Goal: Communication & Community: Answer question/provide support

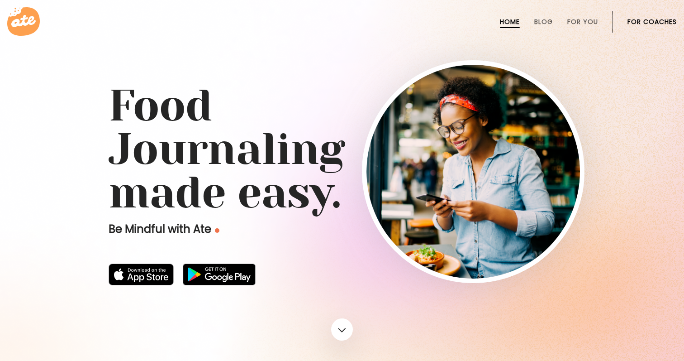
click at [647, 16] on li "For Coaches" at bounding box center [651, 22] width 49 height 22
click at [647, 28] on li "For Coaches" at bounding box center [651, 22] width 49 height 22
click at [647, 22] on link "For Coaches" at bounding box center [651, 21] width 49 height 7
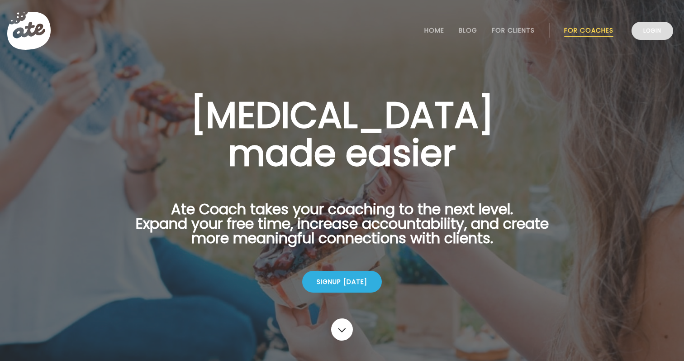
click at [656, 31] on link "Login" at bounding box center [653, 31] width 42 height 18
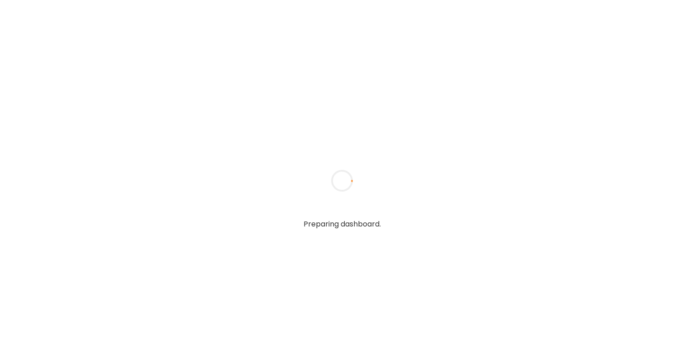
type textarea "**********"
type input "**********"
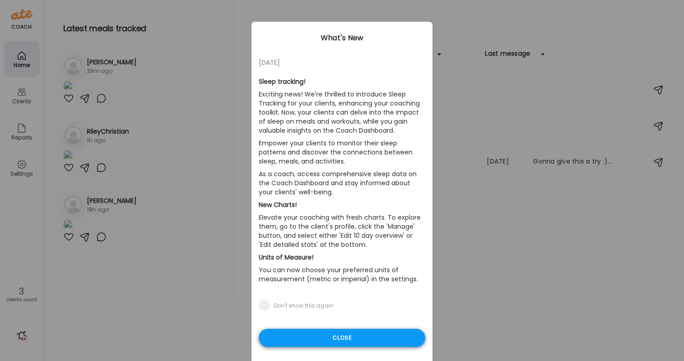
click at [311, 340] on div "Close" at bounding box center [342, 337] width 166 height 18
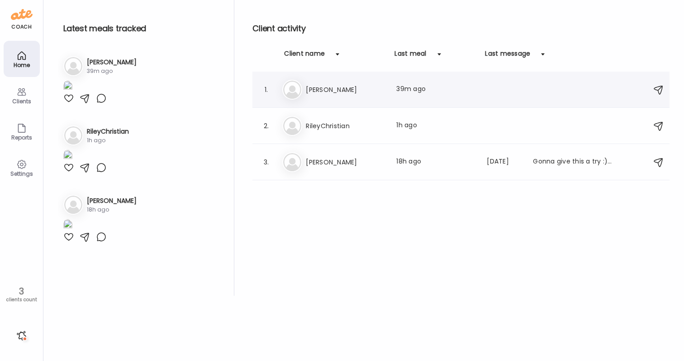
click at [326, 98] on div "Me [PERSON_NAME] Last meal: 39m ago" at bounding box center [462, 90] width 360 height 20
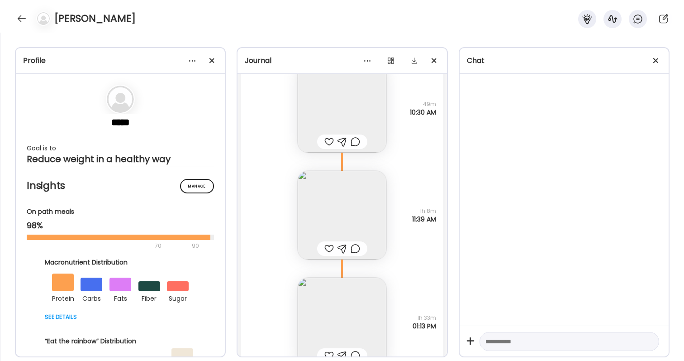
scroll to position [23459, 0]
click at [550, 2] on div "[PERSON_NAME]" at bounding box center [342, 16] width 684 height 33
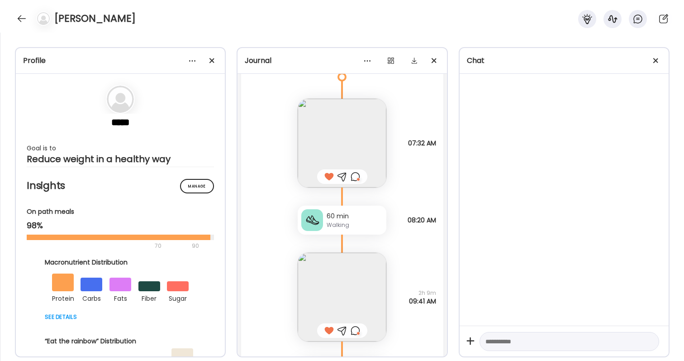
scroll to position [23239, 0]
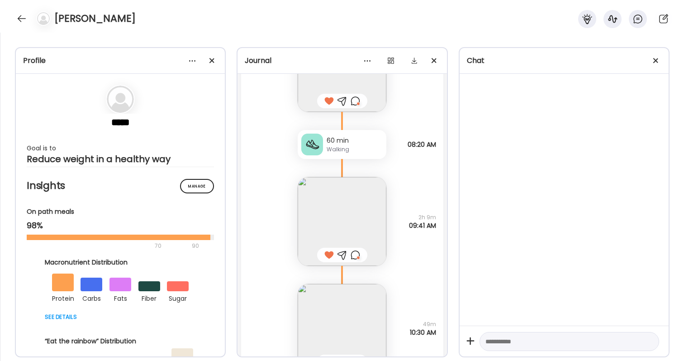
click at [339, 203] on img at bounding box center [342, 221] width 89 height 89
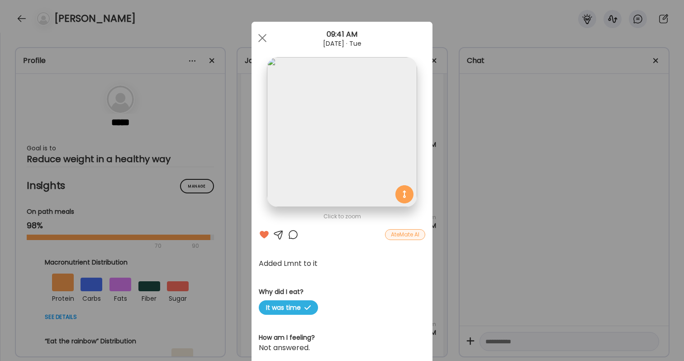
click at [294, 238] on div at bounding box center [293, 234] width 11 height 11
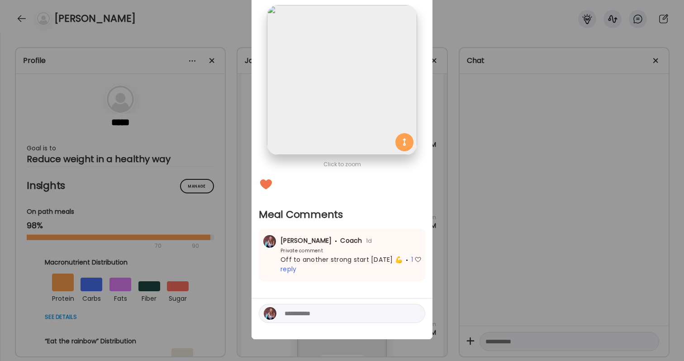
scroll to position [52, 0]
click at [288, 268] on span "1 reply" at bounding box center [346, 264] width 133 height 19
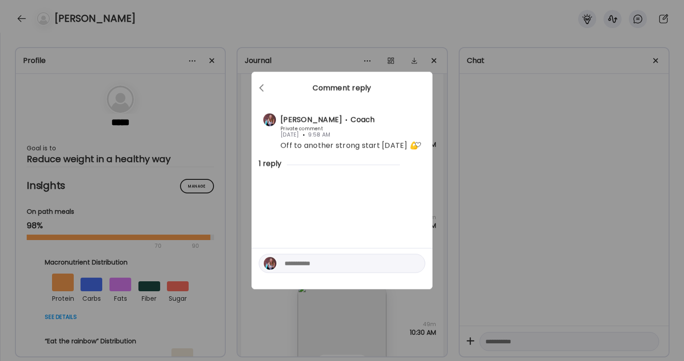
scroll to position [0, 0]
click at [339, 263] on textarea at bounding box center [346, 263] width 122 height 11
type textarea "*"
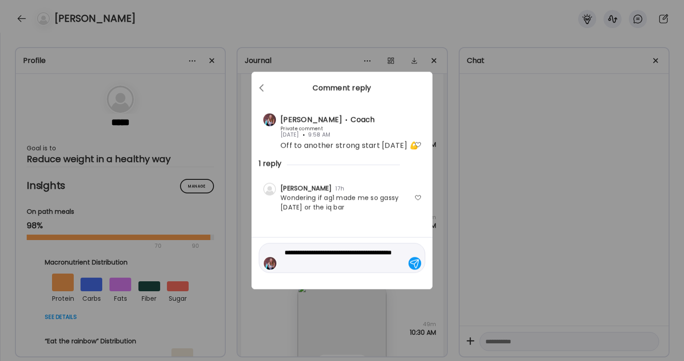
type textarea "**********"
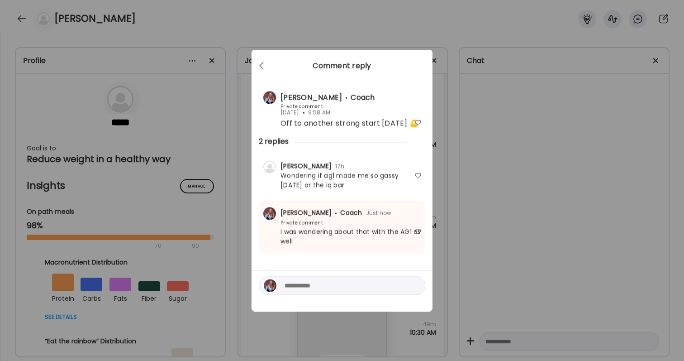
click at [527, 249] on div "Ate Coach Dashboard Wahoo! It’s official Take a moment to set up your Coach Pro…" at bounding box center [342, 180] width 684 height 361
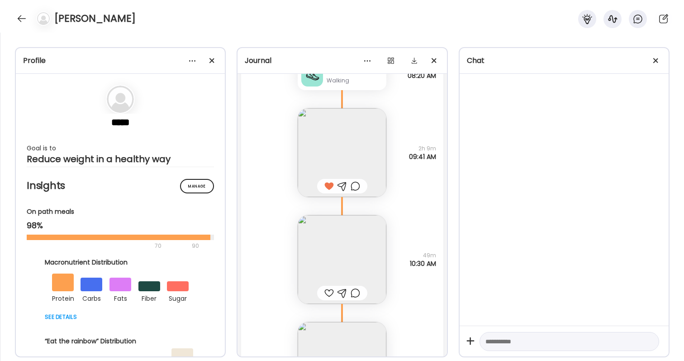
scroll to position [23312, 0]
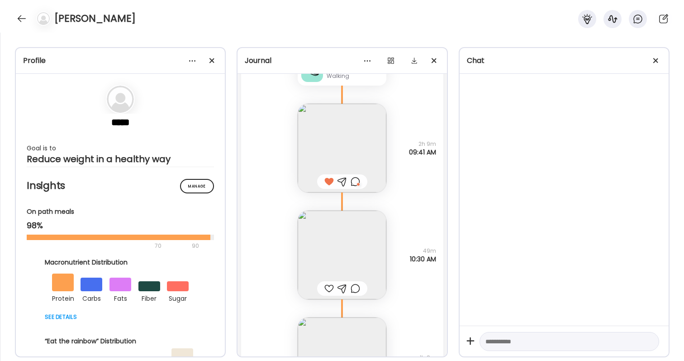
click at [325, 283] on div at bounding box center [329, 288] width 10 height 11
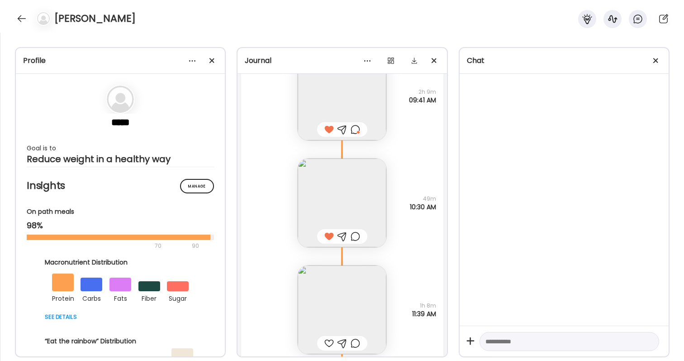
scroll to position [23487, 0]
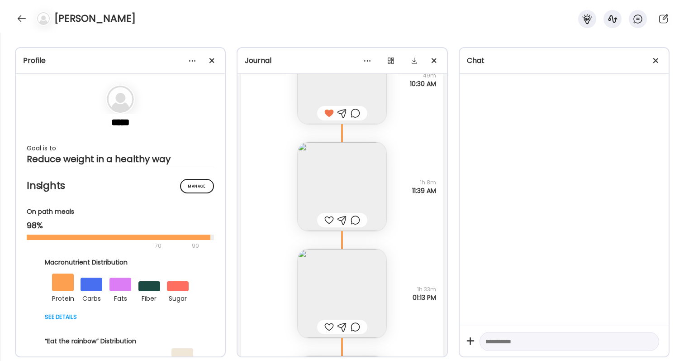
click at [342, 185] on img at bounding box center [342, 186] width 89 height 89
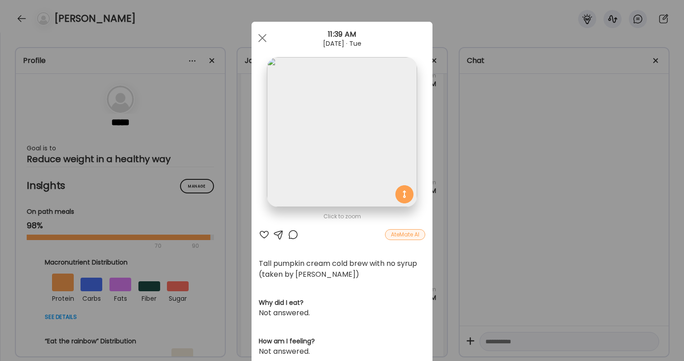
click at [300, 272] on div "Tall pumpkin cream cold brew with no syrup (taken by [PERSON_NAME])" at bounding box center [342, 269] width 166 height 22
click at [263, 234] on div at bounding box center [264, 234] width 11 height 11
click at [291, 233] on div at bounding box center [293, 234] width 11 height 11
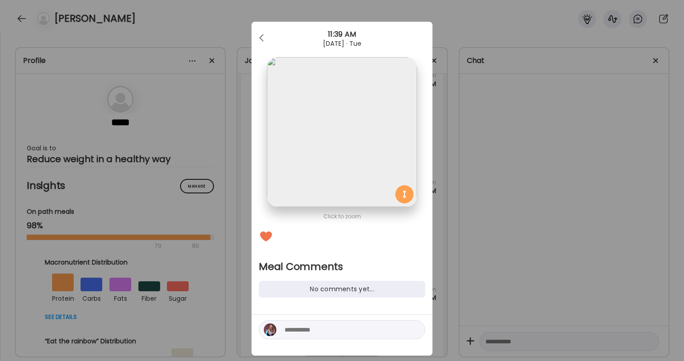
click at [319, 325] on textarea at bounding box center [346, 329] width 122 height 11
type textarea "**********"
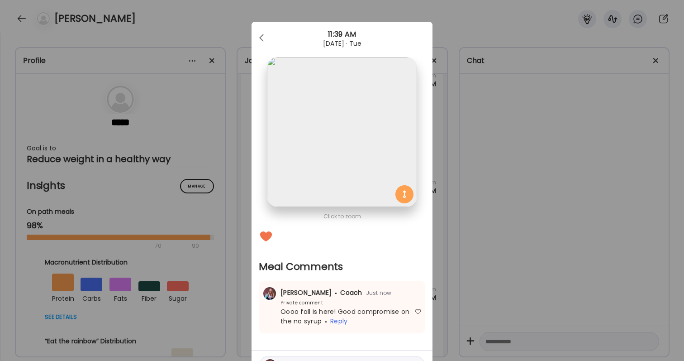
click at [438, 318] on div "Ate Coach Dashboard Wahoo! It’s official Take a moment to set up your Coach Pro…" at bounding box center [342, 180] width 684 height 361
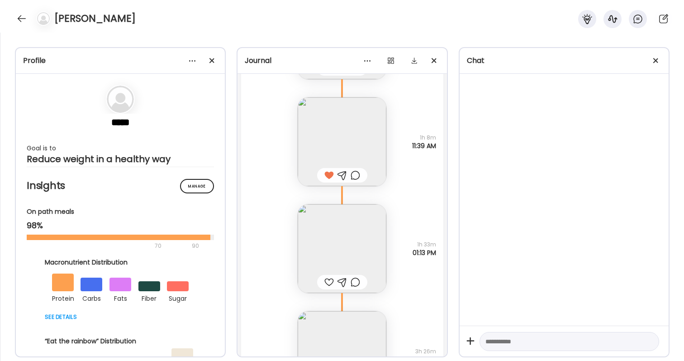
scroll to position [23535, 0]
click at [353, 260] on img at bounding box center [342, 245] width 89 height 89
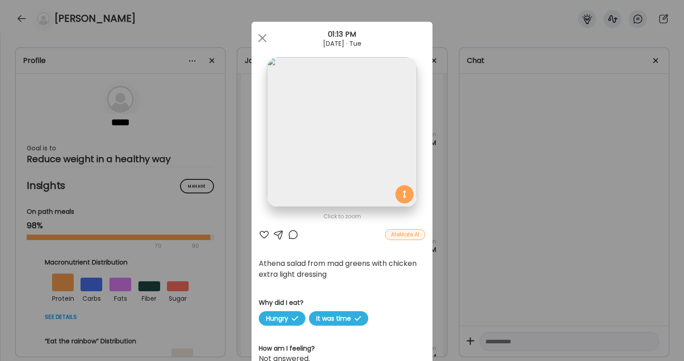
click at [261, 234] on div at bounding box center [264, 234] width 11 height 11
click at [514, 312] on div "Ate Coach Dashboard Wahoo! It’s official Take a moment to set up your Coach Pro…" at bounding box center [342, 180] width 684 height 361
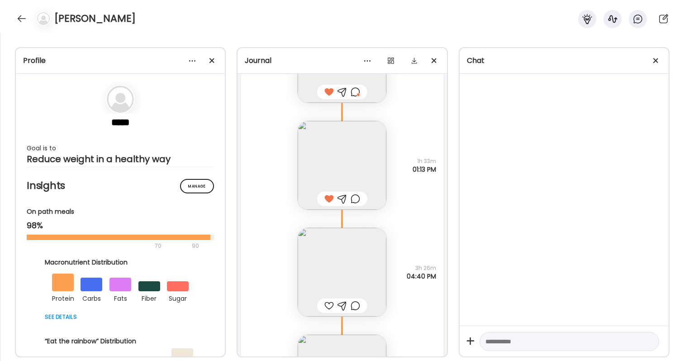
scroll to position [23629, 0]
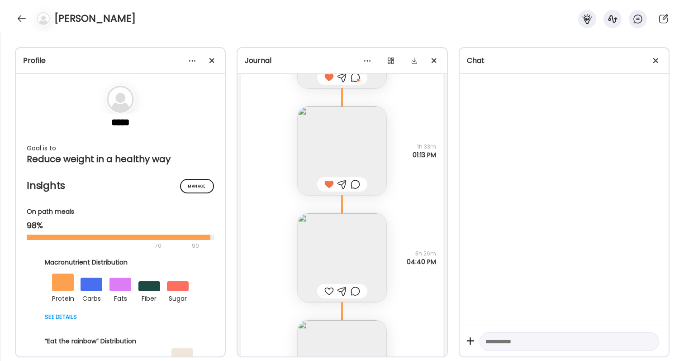
click at [351, 259] on img at bounding box center [342, 257] width 89 height 89
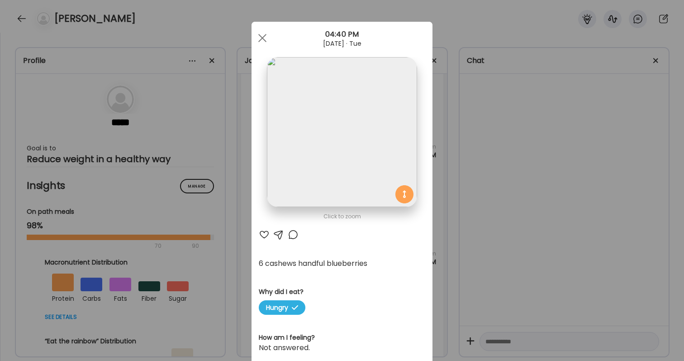
click at [458, 284] on div "Ate Coach Dashboard Wahoo! It’s official Take a moment to set up your Coach Pro…" at bounding box center [342, 180] width 684 height 361
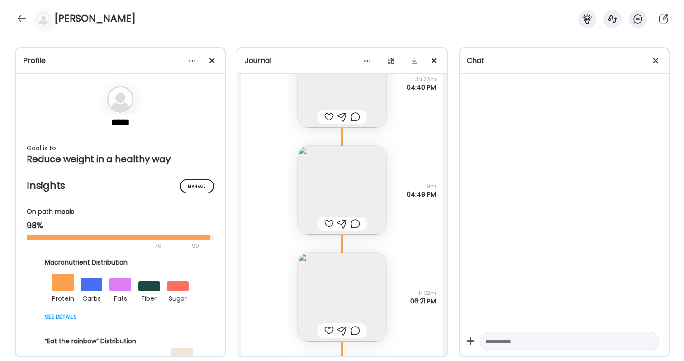
scroll to position [23869, 0]
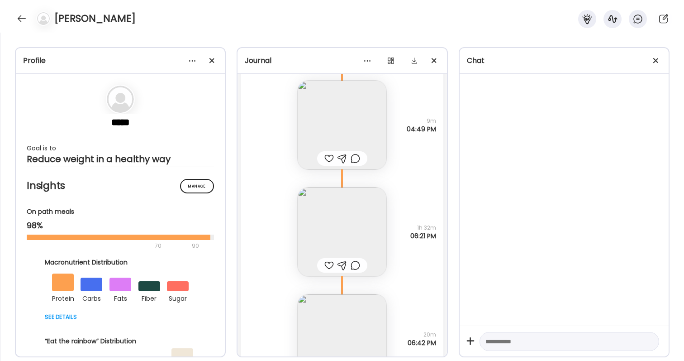
click at [377, 235] on img at bounding box center [342, 231] width 89 height 89
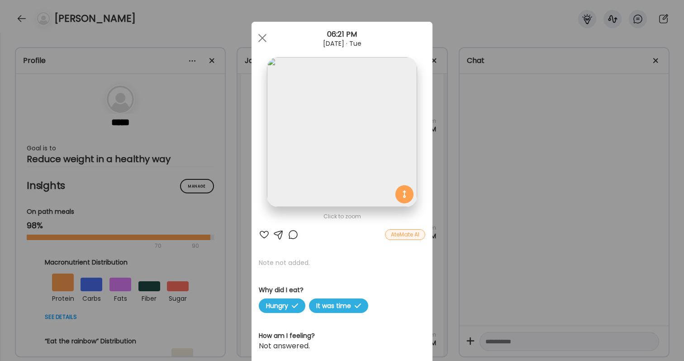
click at [466, 284] on div "Ate Coach Dashboard Wahoo! It’s official Take a moment to set up your Coach Pro…" at bounding box center [342, 180] width 684 height 361
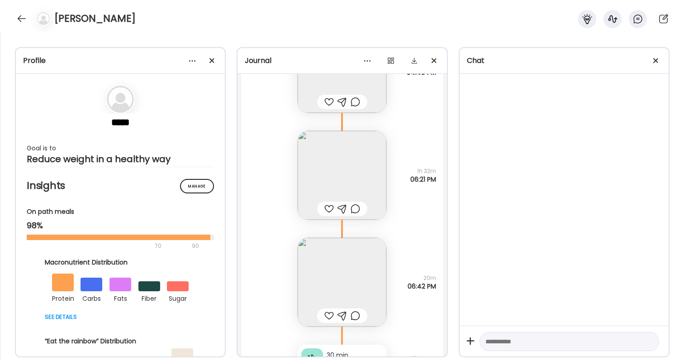
scroll to position [23928, 0]
click at [366, 263] on img at bounding box center [342, 278] width 89 height 89
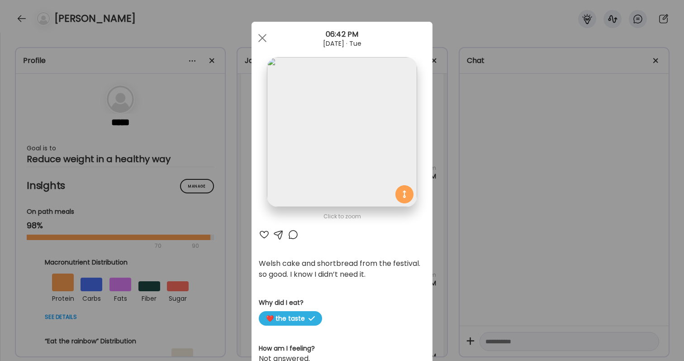
click at [470, 275] on div "Ate Coach Dashboard Wahoo! It’s official Take a moment to set up your Coach Pro…" at bounding box center [342, 180] width 684 height 361
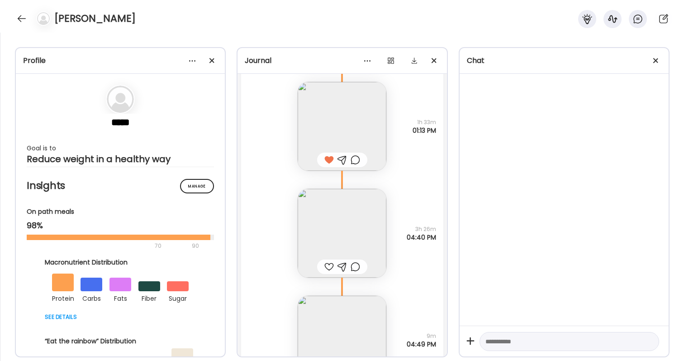
scroll to position [23666, 0]
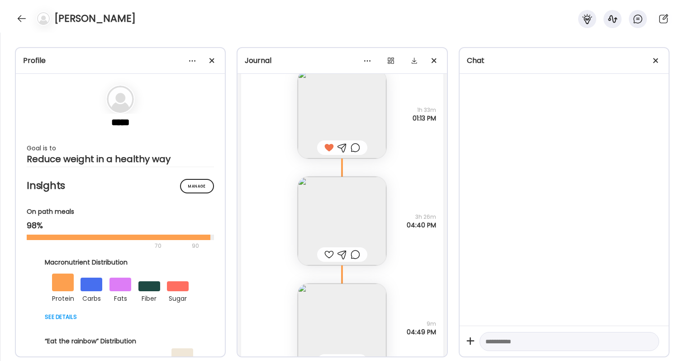
click at [327, 255] on div at bounding box center [329, 254] width 10 height 11
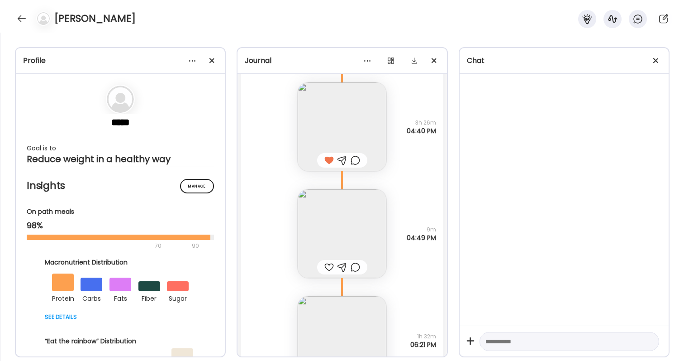
click at [328, 265] on div at bounding box center [329, 266] width 10 height 11
click at [356, 266] on div at bounding box center [356, 266] width 10 height 11
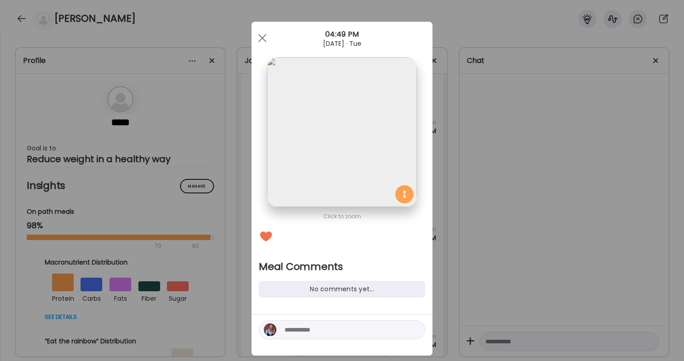
click at [352, 327] on textarea at bounding box center [346, 329] width 122 height 11
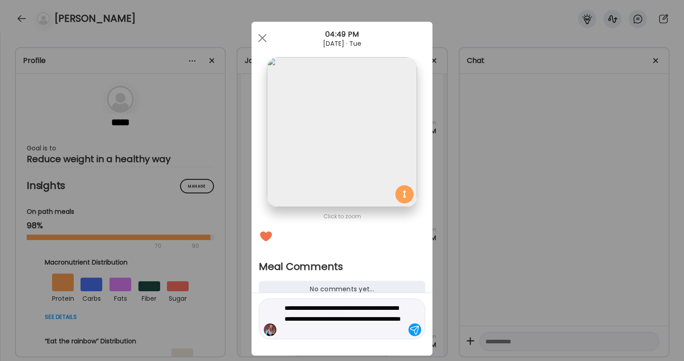
click at [380, 333] on textarea "**********" at bounding box center [346, 318] width 122 height 33
click at [382, 319] on textarea "**********" at bounding box center [346, 318] width 122 height 33
type textarea "**********"
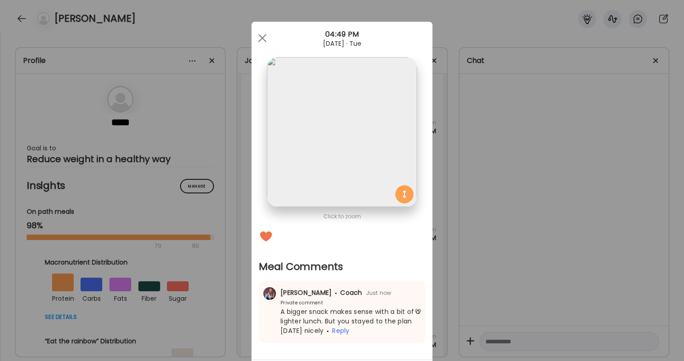
click at [559, 269] on div "Ate Coach Dashboard Wahoo! It’s official Take a moment to set up your Coach Pro…" at bounding box center [342, 180] width 684 height 361
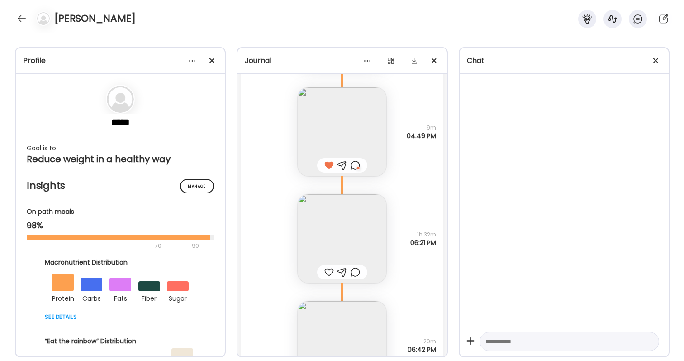
scroll to position [23866, 0]
click at [327, 267] on div at bounding box center [329, 268] width 10 height 11
click at [356, 271] on div at bounding box center [356, 268] width 10 height 11
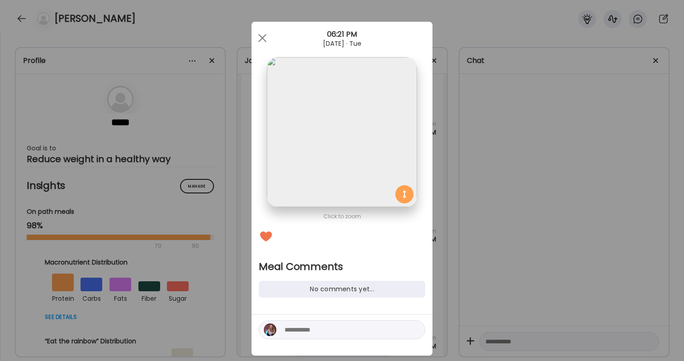
click at [342, 321] on div at bounding box center [342, 329] width 166 height 19
click at [342, 329] on textarea at bounding box center [346, 329] width 122 height 11
type textarea "*****"
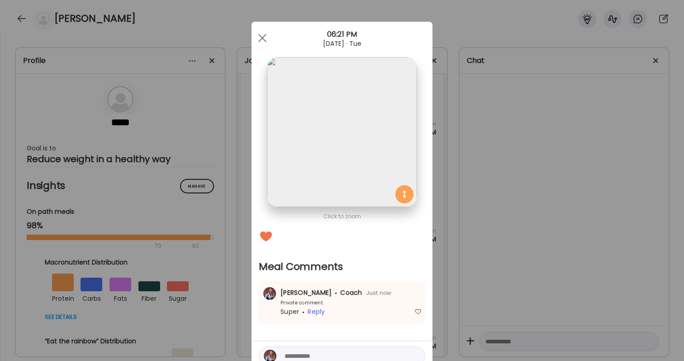
click at [467, 296] on div "Ate Coach Dashboard Wahoo! It’s official Take a moment to set up your Coach Pro…" at bounding box center [342, 180] width 684 height 361
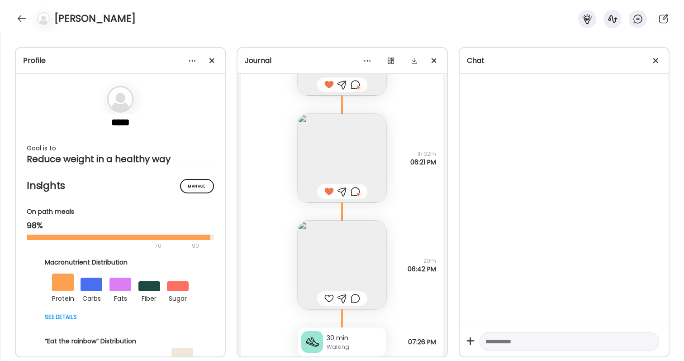
scroll to position [23948, 0]
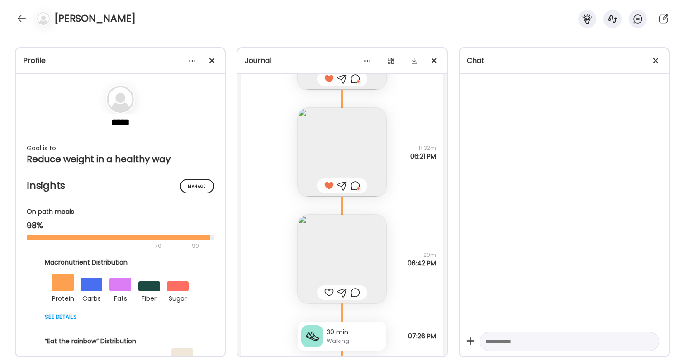
click at [327, 288] on div at bounding box center [329, 292] width 10 height 11
click at [354, 292] on div at bounding box center [356, 292] width 10 height 11
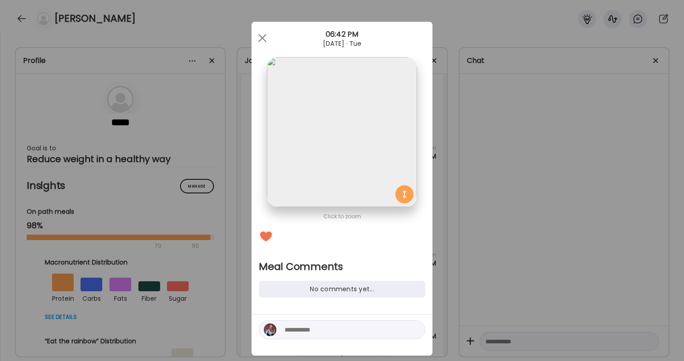
click at [349, 334] on textarea at bounding box center [346, 329] width 122 height 11
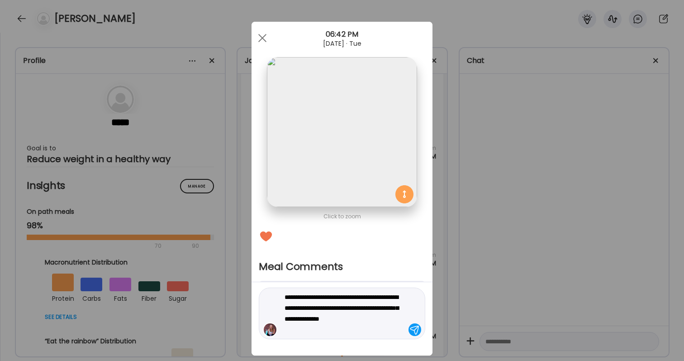
click at [299, 331] on textarea "**********" at bounding box center [346, 312] width 122 height 43
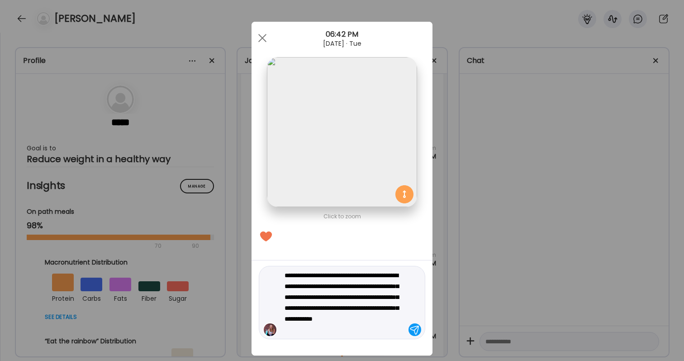
type textarea "**********"
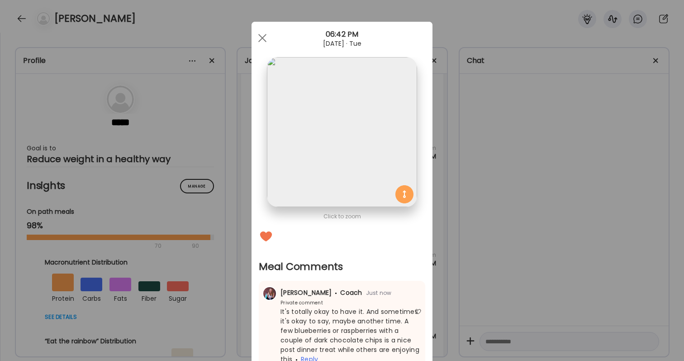
click at [489, 71] on div "Ate Coach Dashboard Wahoo! It’s official Take a moment to set up your Coach Pro…" at bounding box center [342, 180] width 684 height 361
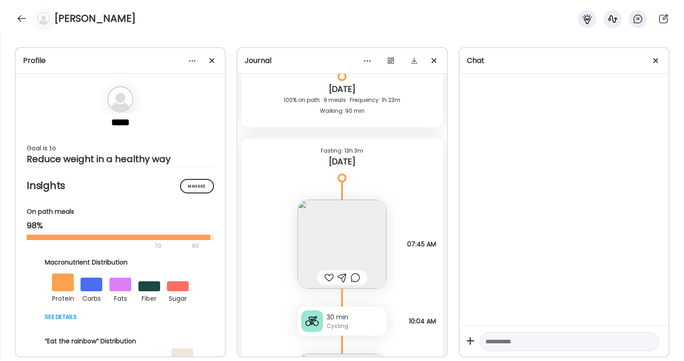
scroll to position [24284, 0]
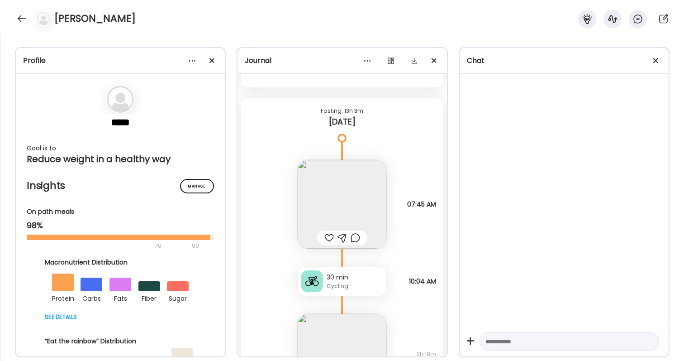
click at [331, 237] on div at bounding box center [329, 237] width 10 height 11
click at [333, 221] on img at bounding box center [342, 204] width 89 height 89
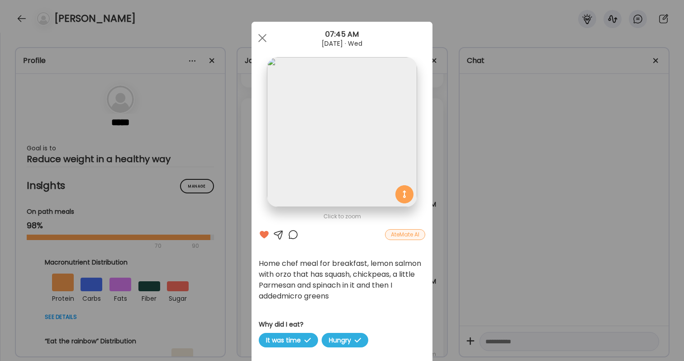
click at [295, 232] on div at bounding box center [293, 234] width 11 height 11
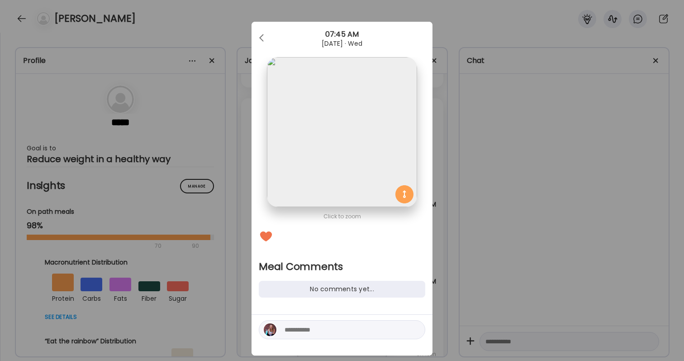
click at [310, 328] on textarea at bounding box center [346, 329] width 122 height 11
type textarea "**********"
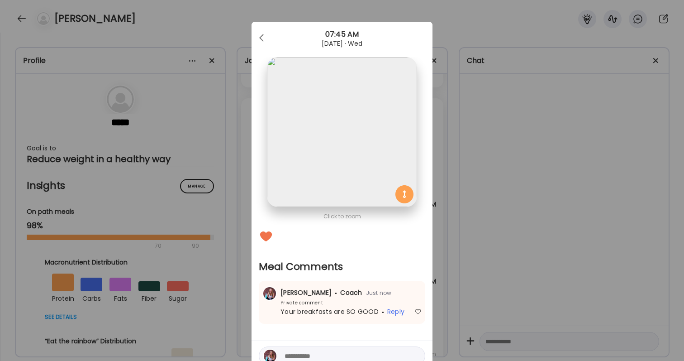
click at [489, 279] on div "Ate Coach Dashboard Wahoo! It’s official Take a moment to set up your Coach Pro…" at bounding box center [342, 180] width 684 height 361
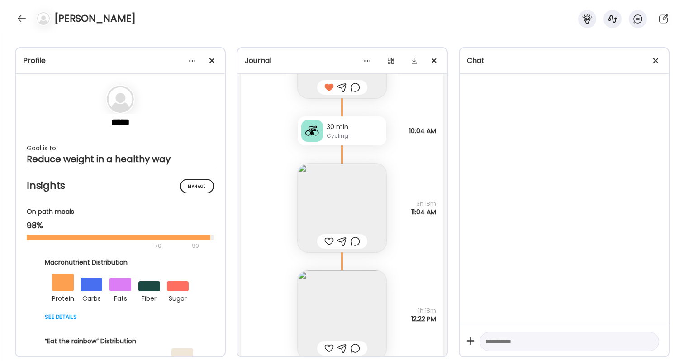
scroll to position [24447, 0]
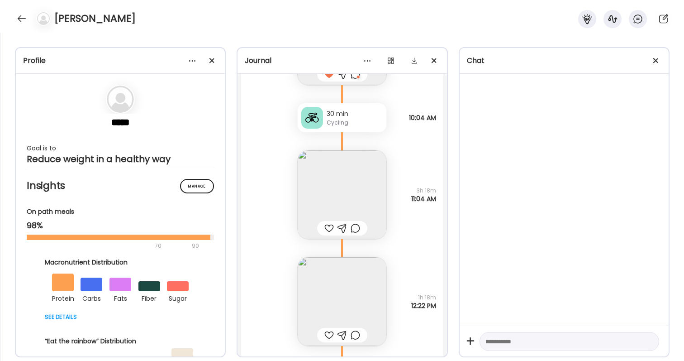
click at [328, 232] on div at bounding box center [329, 228] width 10 height 11
click at [334, 205] on img at bounding box center [342, 194] width 89 height 89
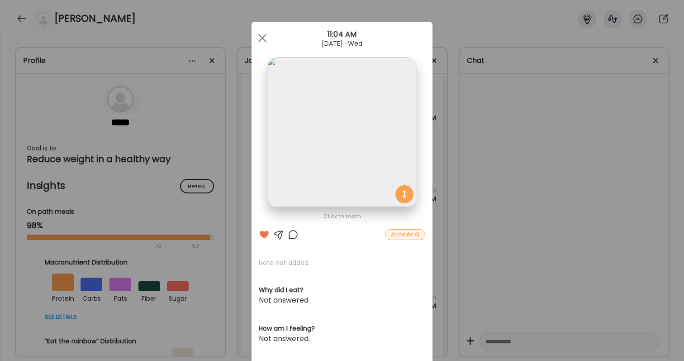
click at [485, 244] on div "Ate Coach Dashboard Wahoo! It’s official Take a moment to set up your Coach Pro…" at bounding box center [342, 180] width 684 height 361
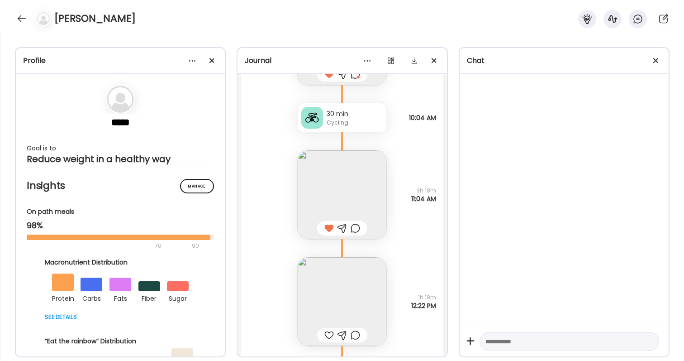
click at [331, 299] on img at bounding box center [342, 301] width 89 height 89
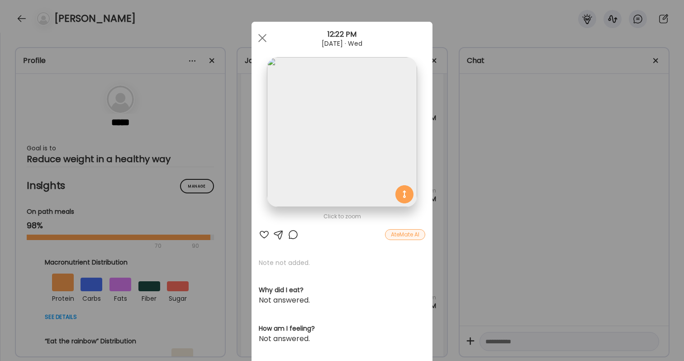
click at [261, 230] on div at bounding box center [264, 234] width 11 height 11
click at [524, 208] on div "Ate Coach Dashboard Wahoo! It’s official Take a moment to set up your Coach Pro…" at bounding box center [342, 180] width 684 height 361
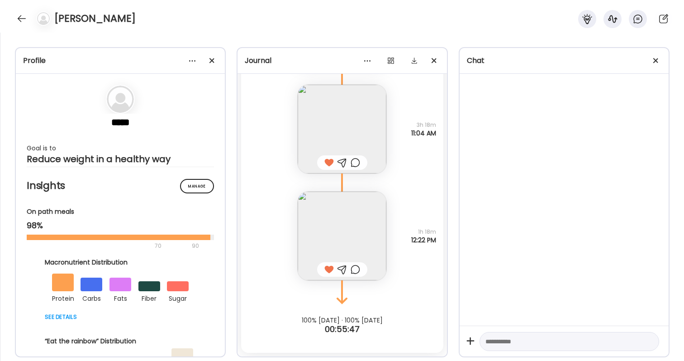
scroll to position [24512, 0]
click at [356, 162] on div at bounding box center [356, 162] width 10 height 11
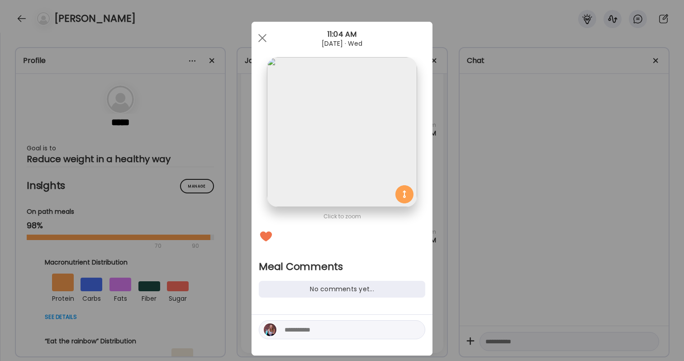
drag, startPoint x: 320, startPoint y: 334, endPoint x: 320, endPoint y: 323, distance: 10.4
click at [320, 334] on textarea at bounding box center [346, 329] width 122 height 11
type textarea "**********"
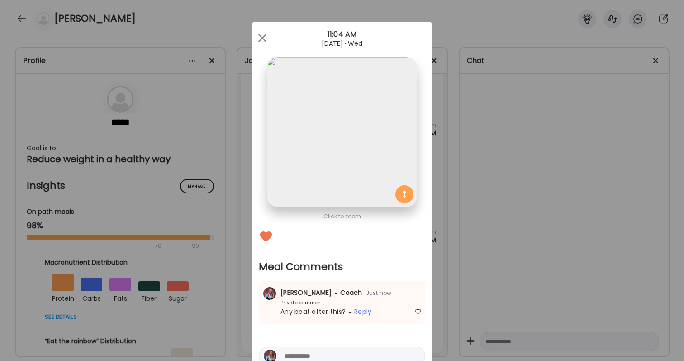
click at [521, 283] on div "Ate Coach Dashboard Wahoo! It’s official Take a moment to set up your Coach Pro…" at bounding box center [342, 180] width 684 height 361
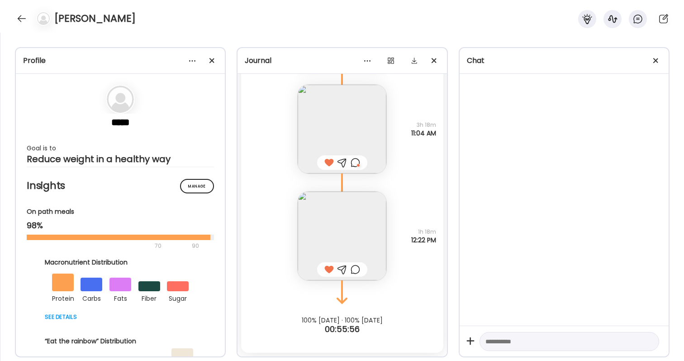
click at [17, 10] on div "[PERSON_NAME]" at bounding box center [342, 16] width 684 height 33
click at [22, 19] on div at bounding box center [21, 18] width 14 height 14
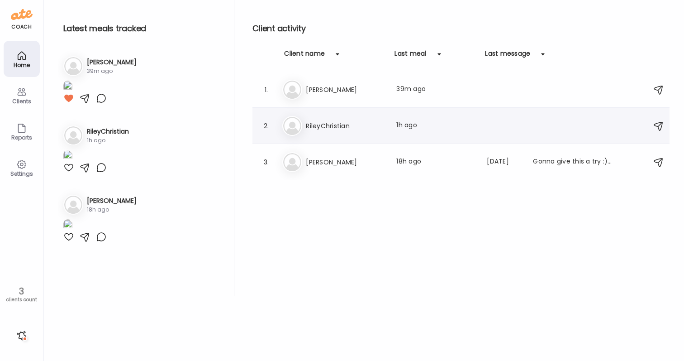
click at [360, 124] on h3 "RileyChristian" at bounding box center [346, 125] width 80 height 11
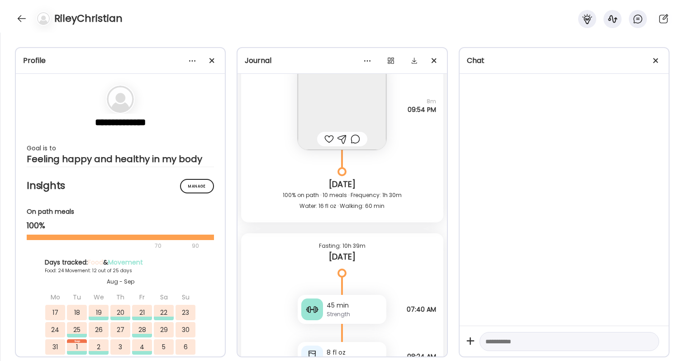
scroll to position [39023, 0]
